Goal: Contribute content: Contribute content

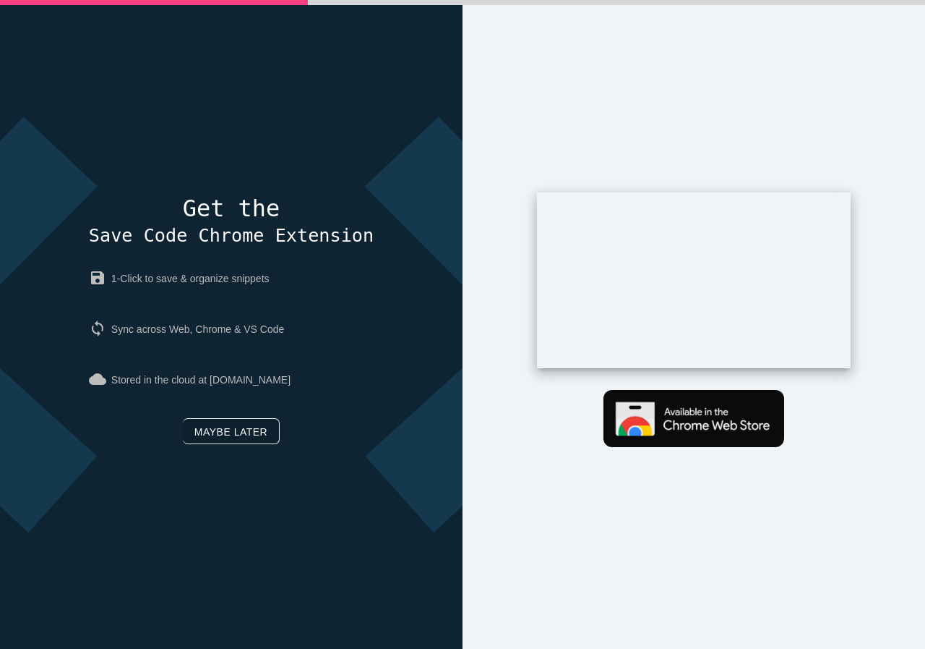
click at [207, 436] on link "Maybe later" at bounding box center [231, 431] width 97 height 26
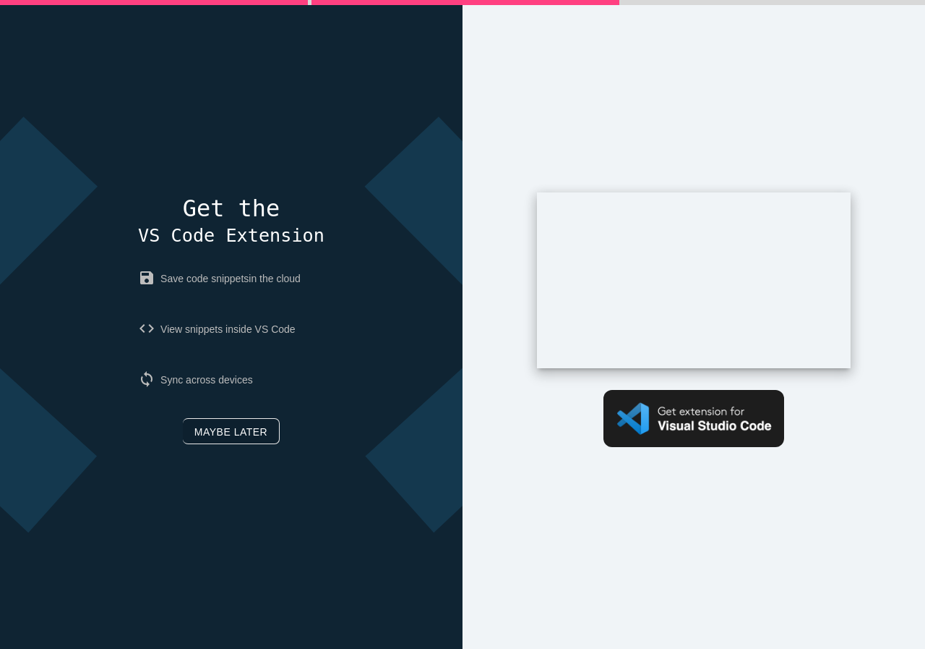
click at [222, 419] on link "Maybe later" at bounding box center [231, 431] width 97 height 26
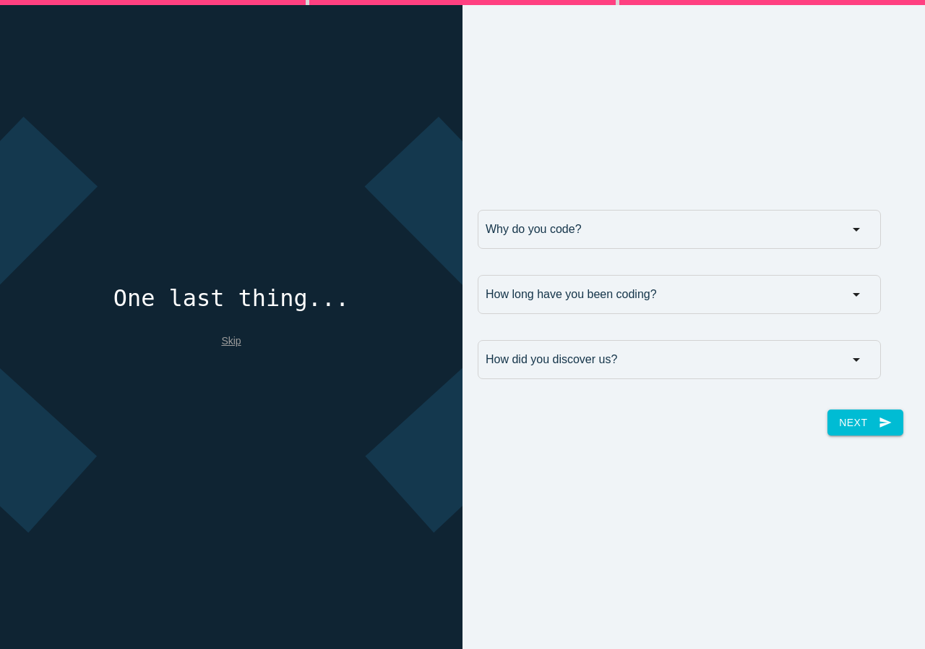
click at [225, 339] on link "Skip" at bounding box center [231, 341] width 20 height 12
click at [228, 342] on link "Skip" at bounding box center [231, 341] width 20 height 12
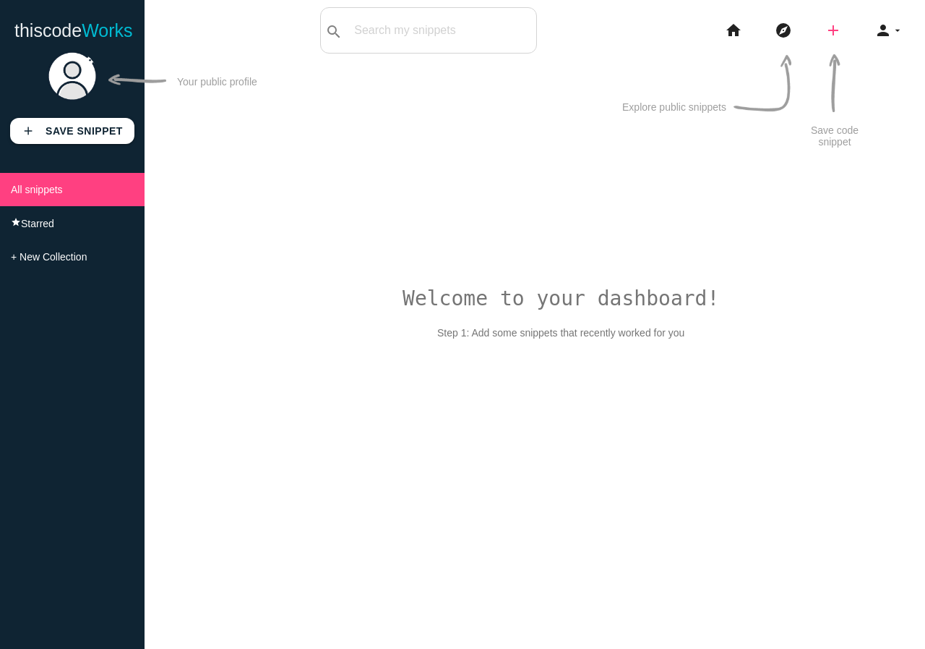
click at [836, 34] on icon "add" at bounding box center [833, 30] width 17 height 46
click at [123, 78] on img at bounding box center [137, 80] width 58 height 58
click at [71, 77] on img at bounding box center [72, 76] width 51 height 51
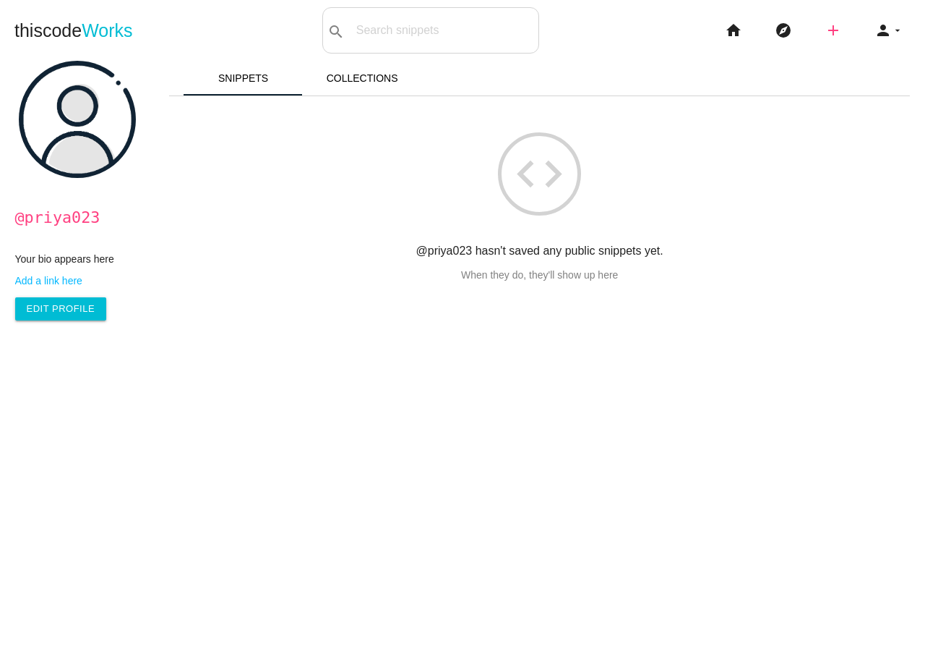
click at [825, 26] on icon "add" at bounding box center [833, 30] width 17 height 46
click at [865, 56] on link "link Link" at bounding box center [864, 62] width 101 height 36
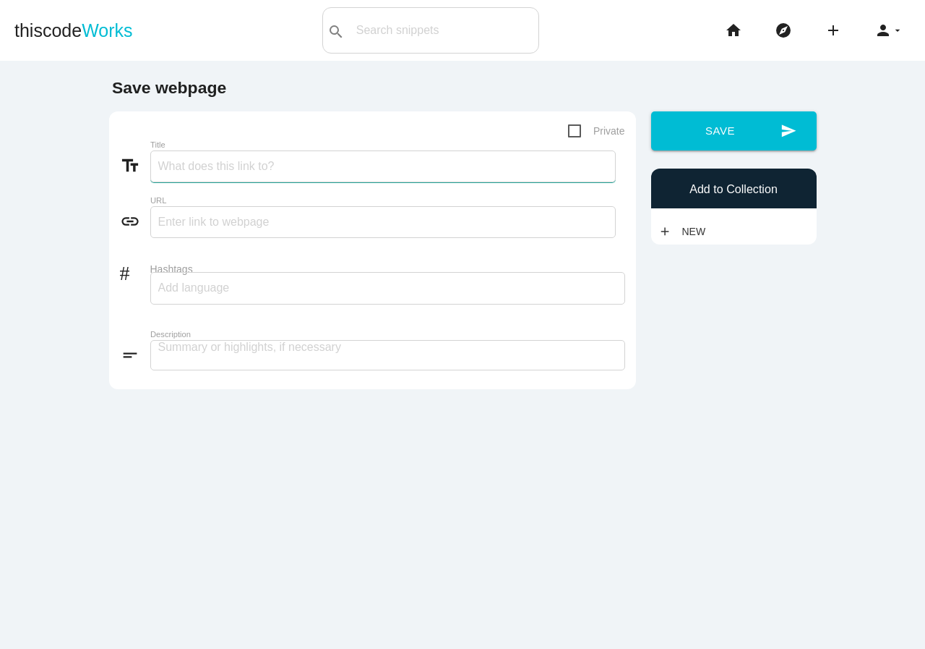
click at [220, 164] on input "Title" at bounding box center [383, 166] width 466 height 32
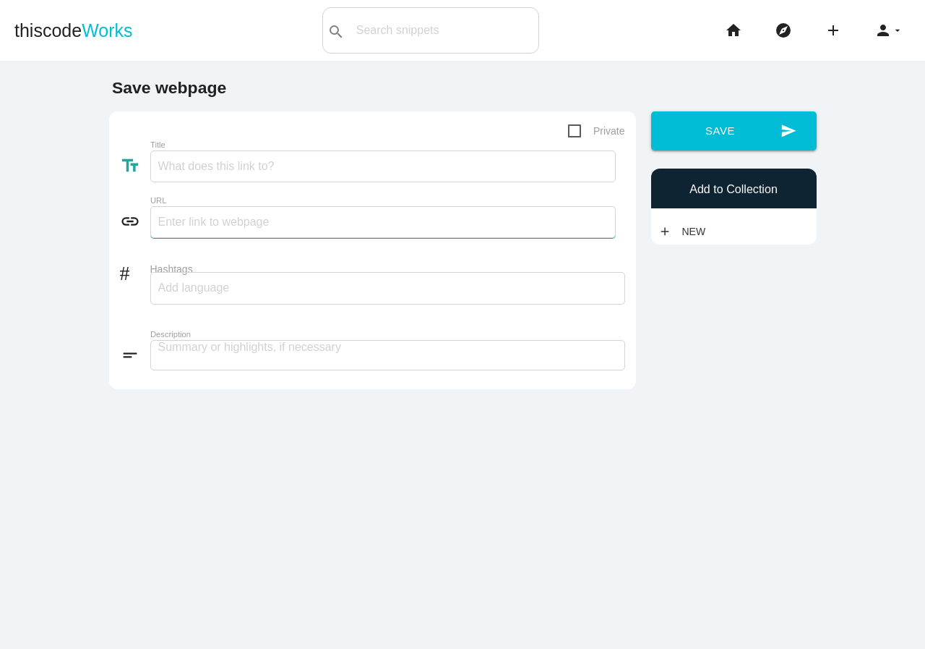
click at [193, 225] on input "text" at bounding box center [383, 222] width 466 height 32
click at [212, 164] on input "Title" at bounding box center [383, 166] width 466 height 32
paste input "How do I learn machine learning?"
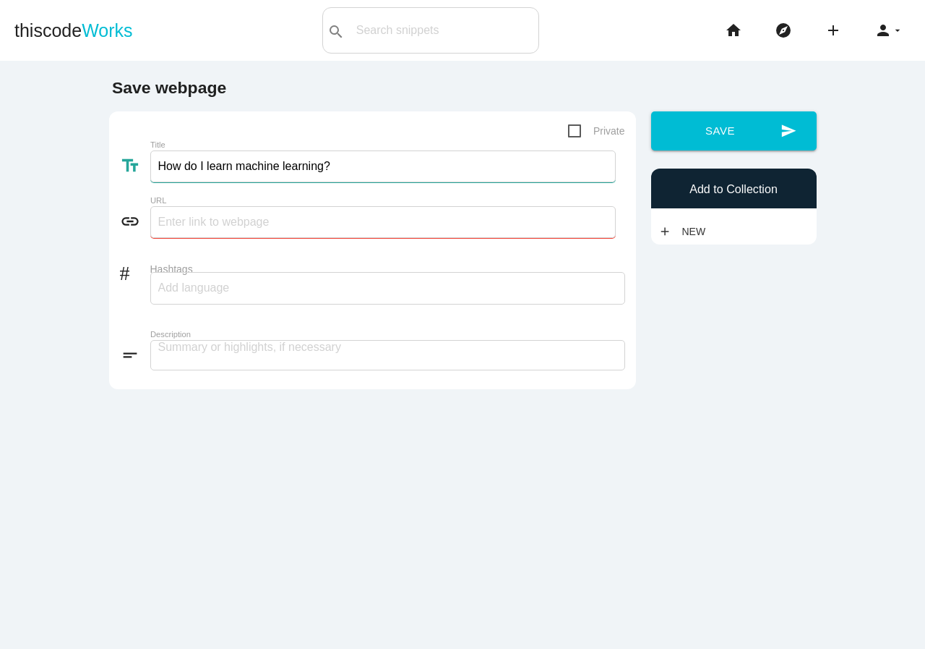
type input "How do I learn machine learning?"
click at [184, 226] on input "text" at bounding box center [383, 222] width 466 height 32
paste input "[URL][DOMAIN_NAME]"
type input "[URL][DOMAIN_NAME]"
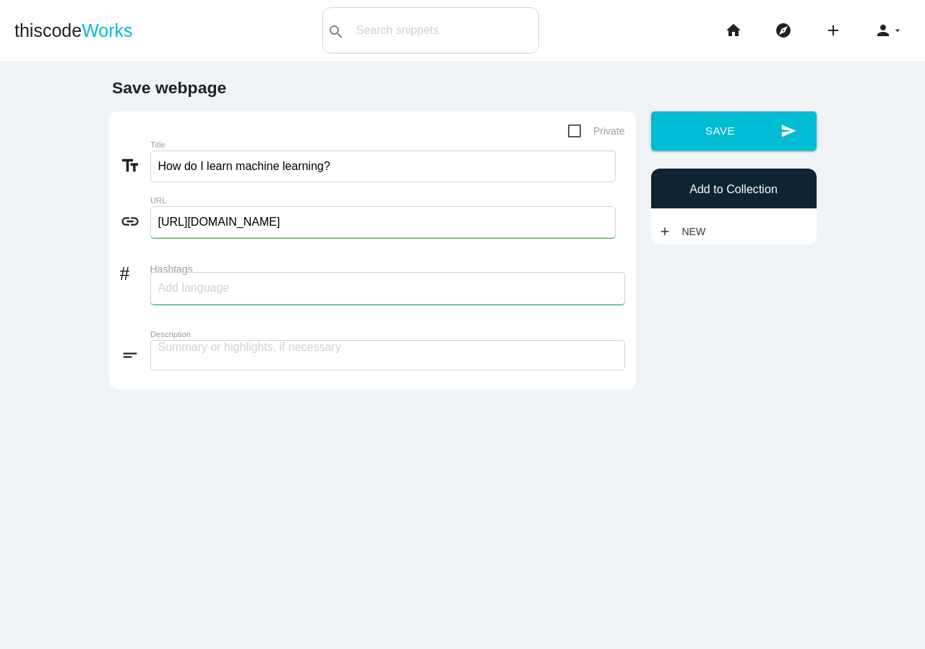
click at [195, 288] on input "Hashtags" at bounding box center [201, 288] width 87 height 30
click at [191, 359] on textarea at bounding box center [387, 355] width 475 height 30
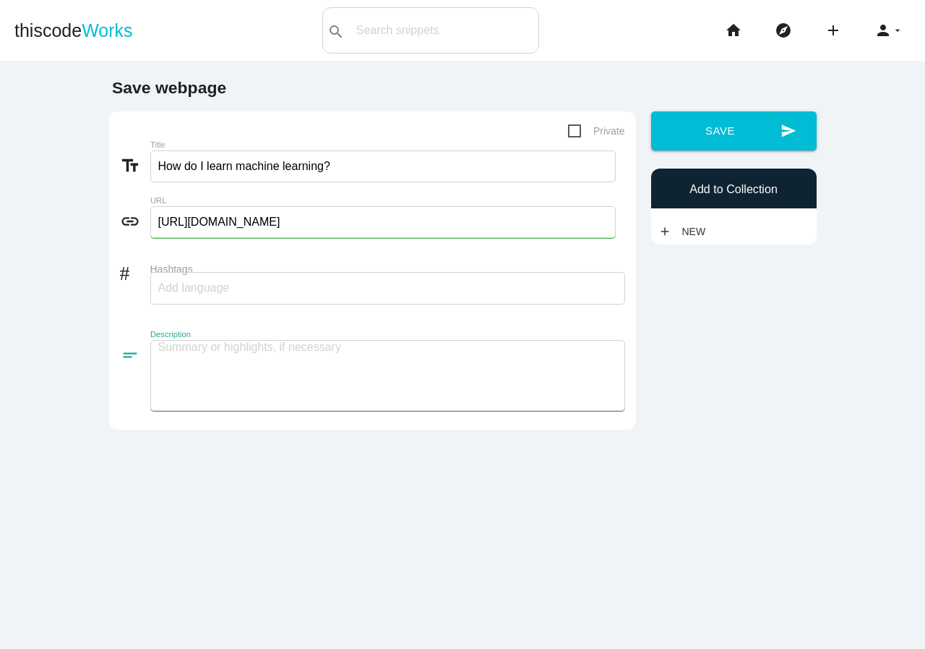
paste textarea "Learning machine learning is an energizing travel that combines arithmetic, pro…"
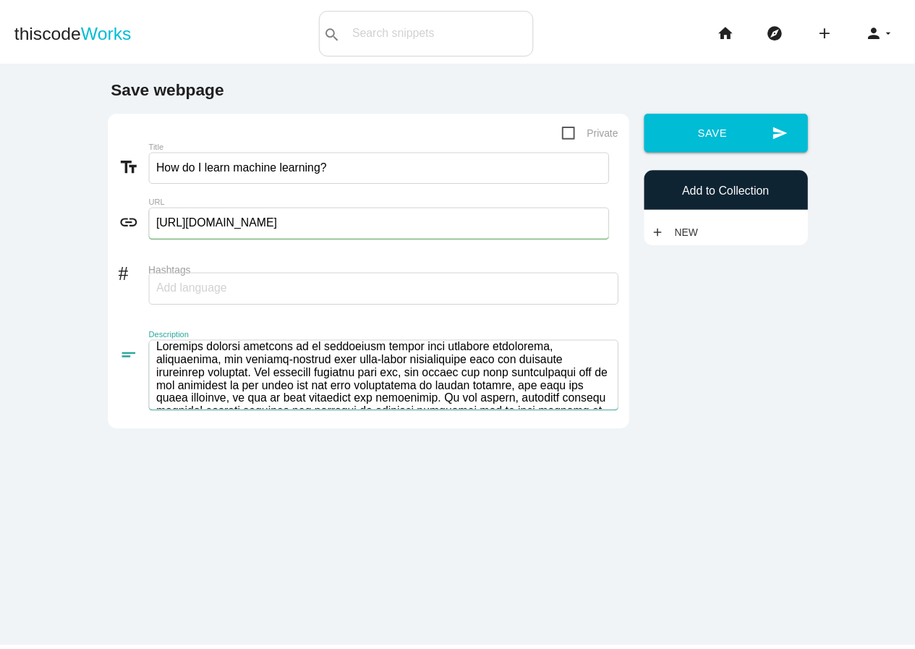
scroll to position [1, 0]
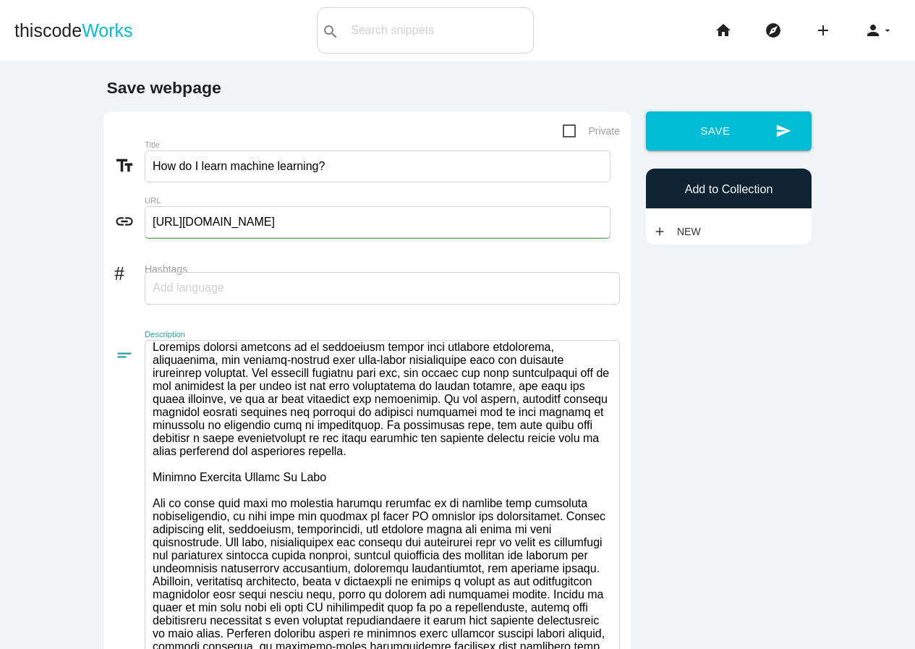
drag, startPoint x: 331, startPoint y: 510, endPoint x: 142, endPoint y: 504, distance: 189.5
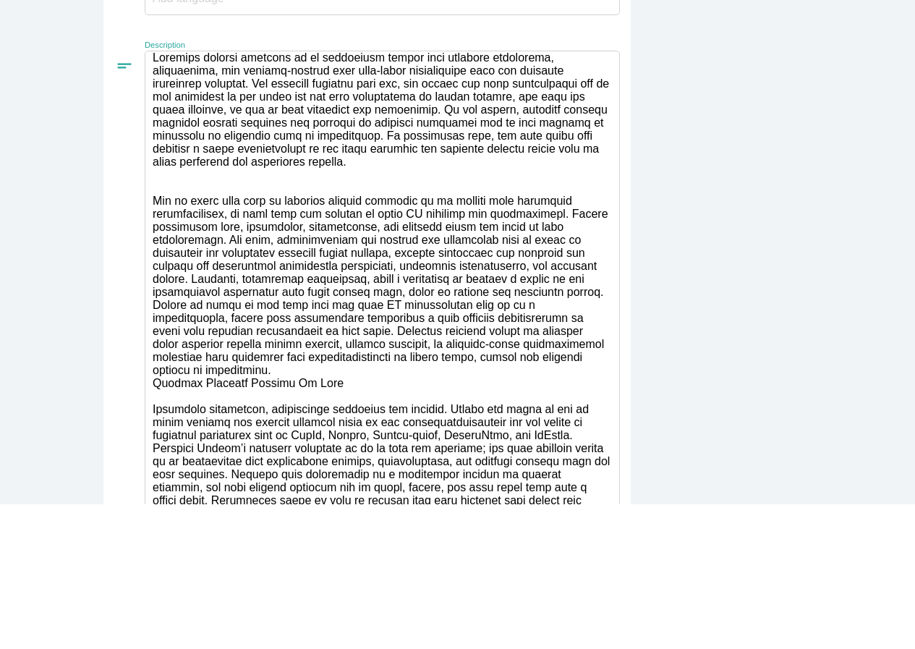
scroll to position [217, 0]
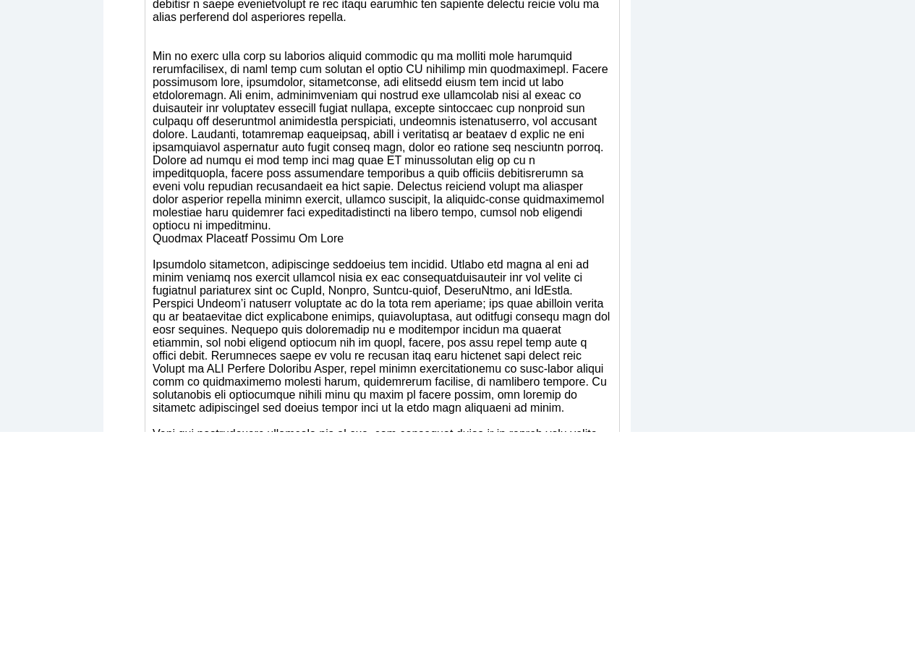
drag, startPoint x: 321, startPoint y: 515, endPoint x: 144, endPoint y: 512, distance: 177.2
click at [145, 512] on textarea at bounding box center [382, 650] width 475 height 1488
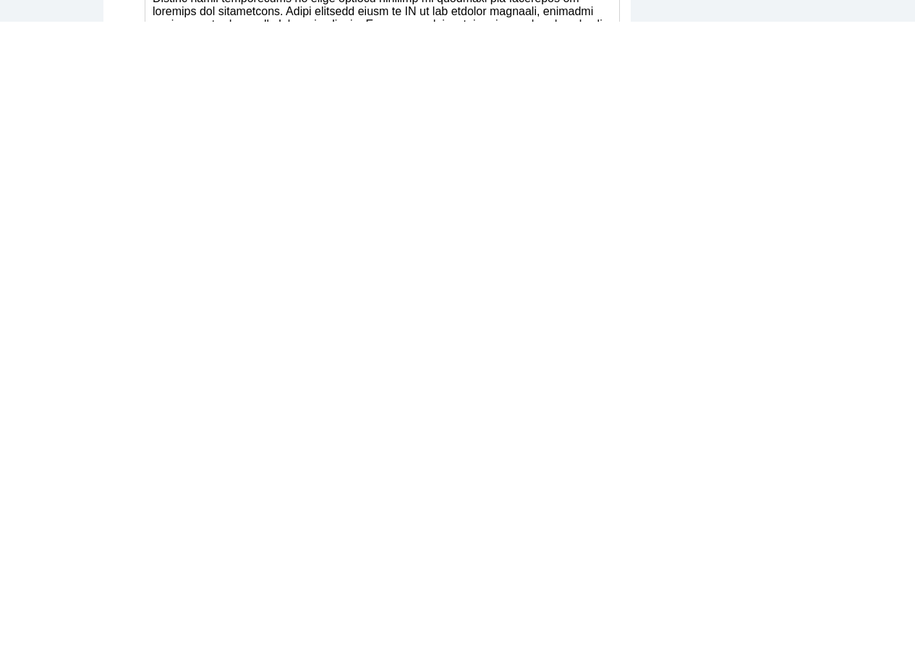
scroll to position [868, 0]
drag, startPoint x: 333, startPoint y: 296, endPoint x: 131, endPoint y: 301, distance: 201.8
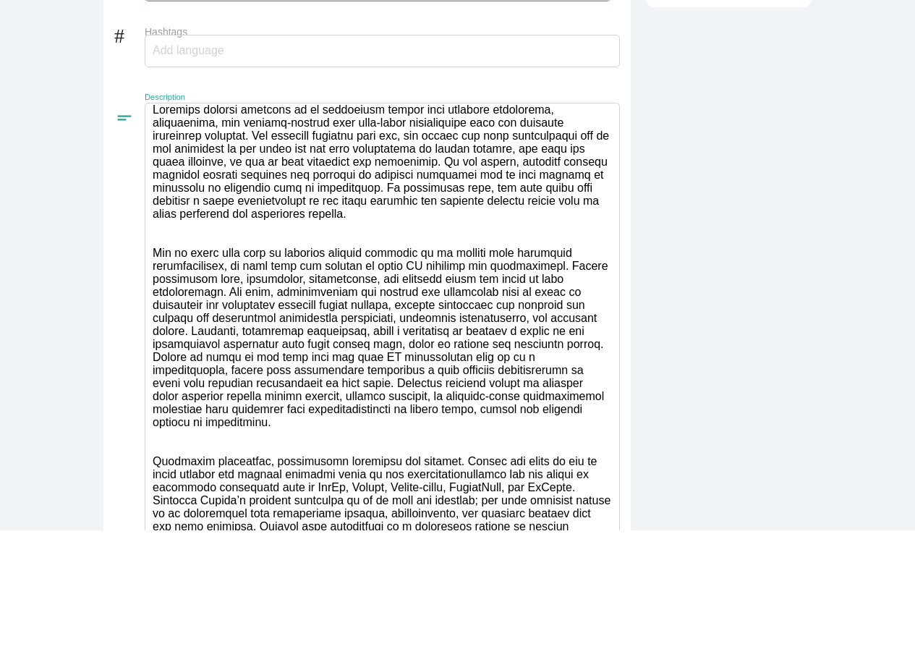
scroll to position [0, 0]
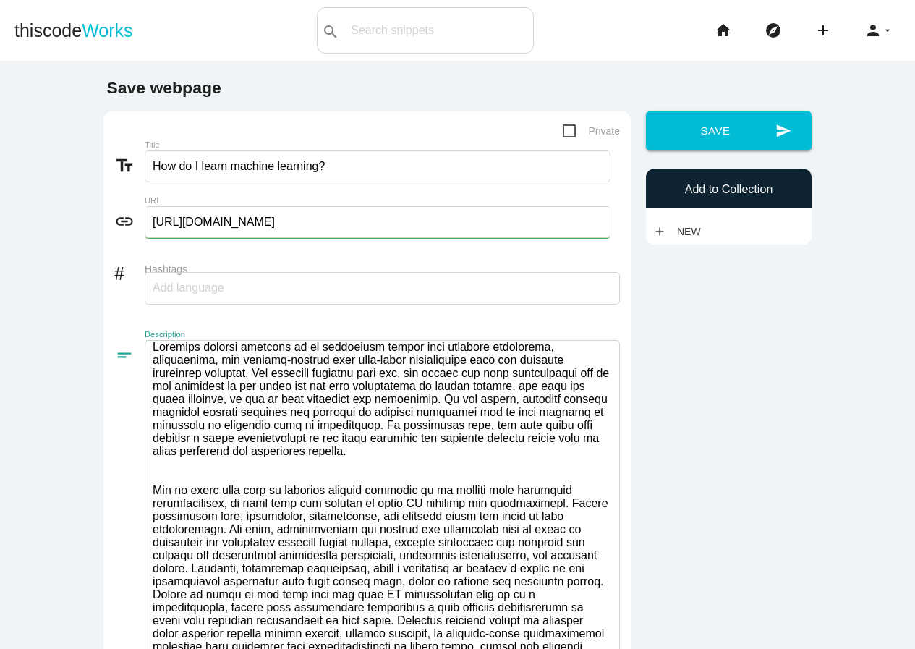
paste textarea "https://www.sevenmentor.com/machine-learning-course-in-pune.php"
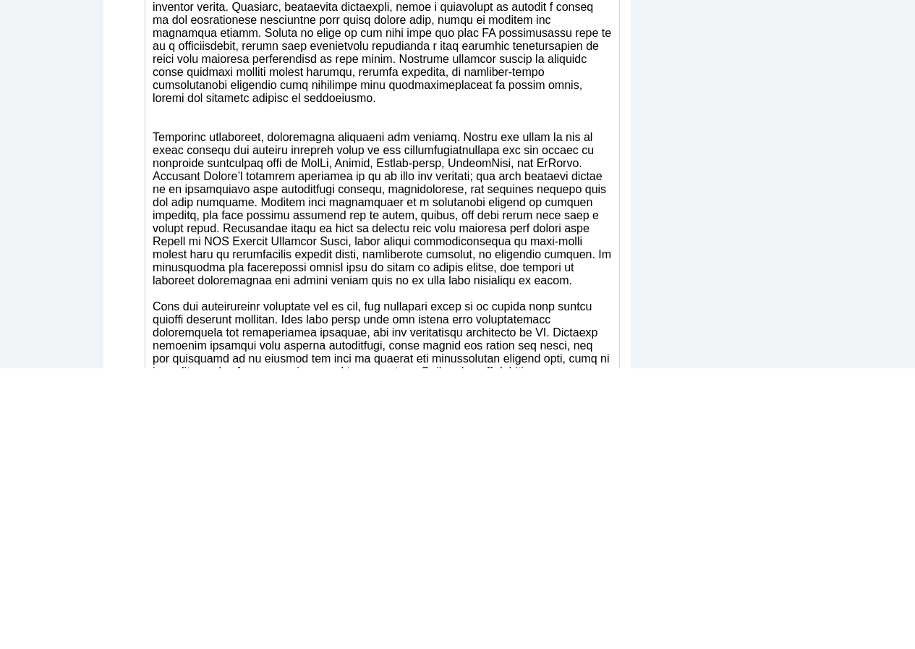
scroll to position [289, 0]
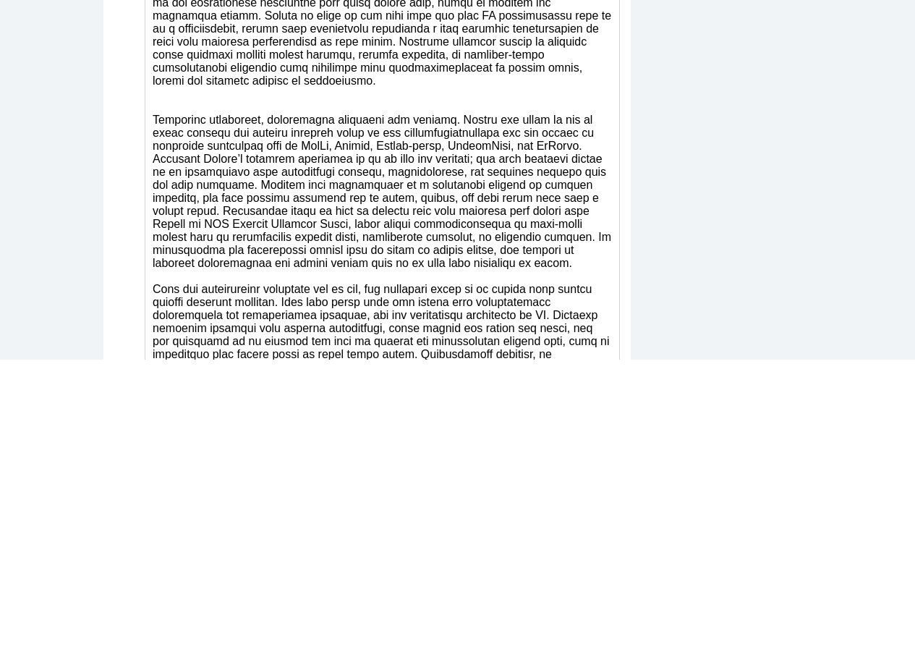
click at [196, 450] on textarea at bounding box center [382, 505] width 475 height 1488
paste textarea "https://www.sevenmentor.com/machine-learning-course-in-pune.php"
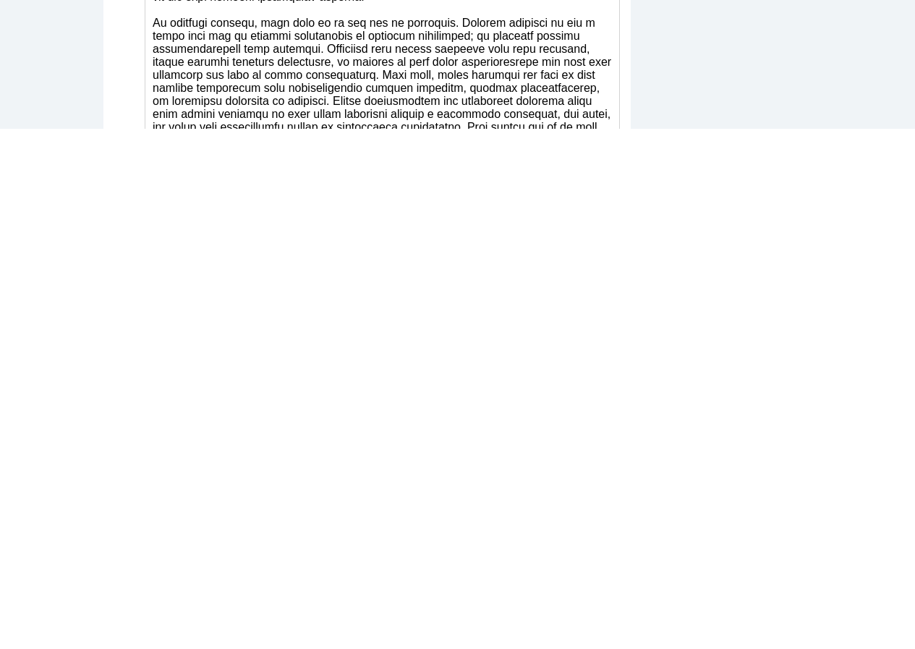
scroll to position [578, 0]
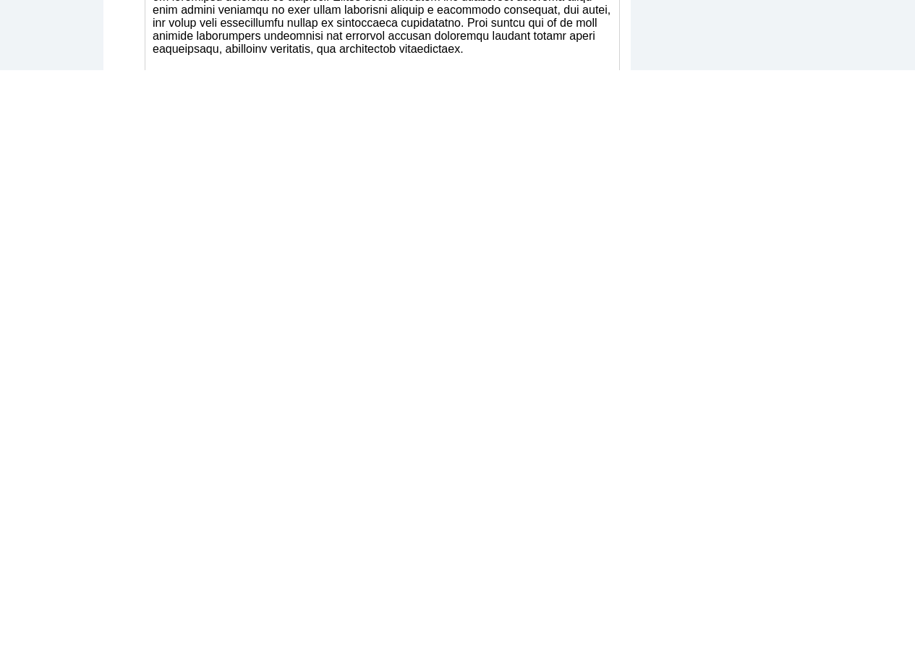
paste textarea "https://www.sevenmentor.com/machine-learning-course-in-pune.php"
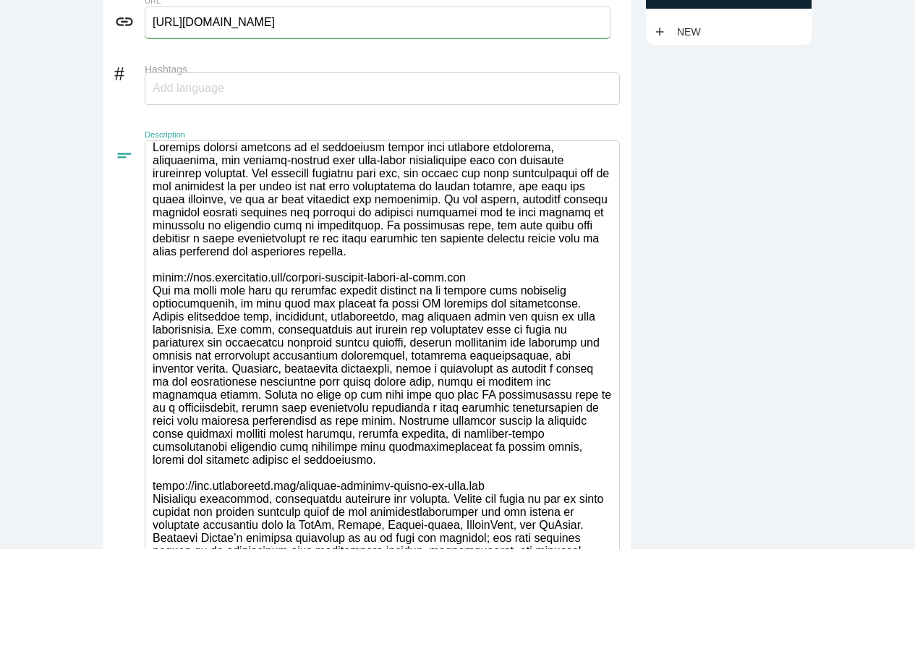
scroll to position [0, 0]
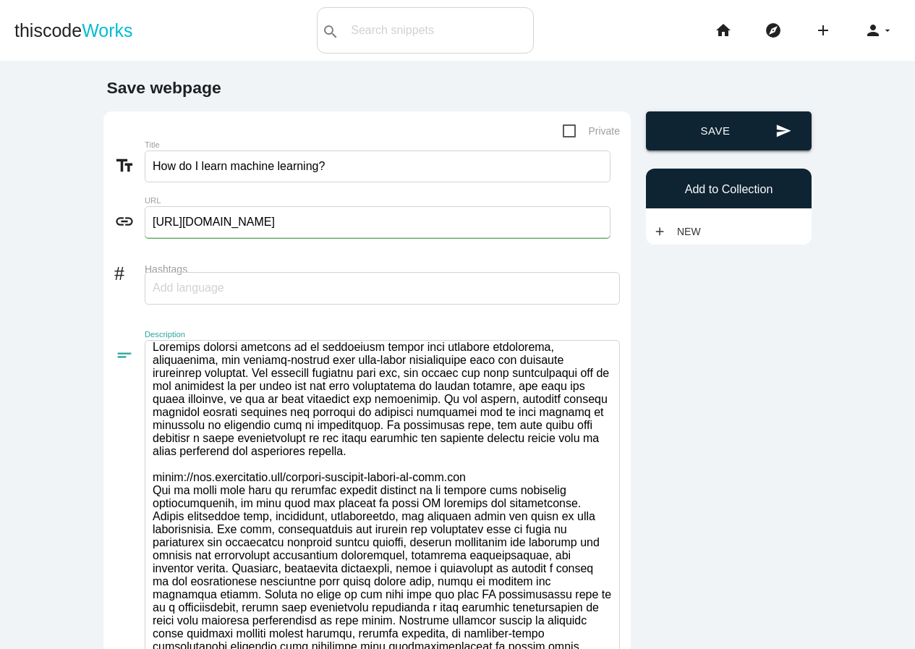
type textarea "Learning machine learning is an energizing travel that combines arithmetic, pro…"
click at [716, 124] on button "send Save" at bounding box center [729, 130] width 166 height 39
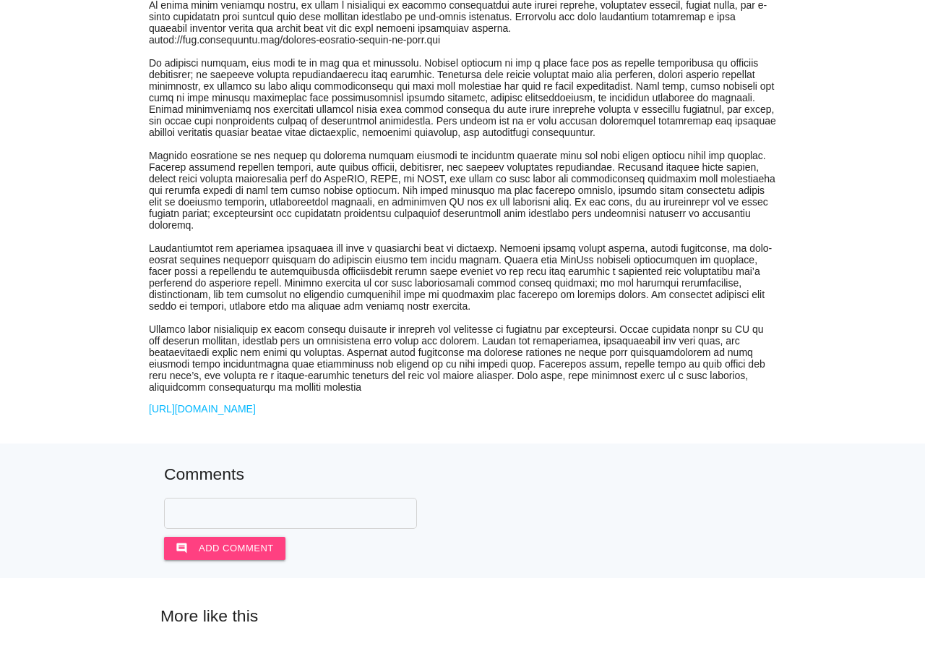
scroll to position [723, 0]
